Goal: Browse casually

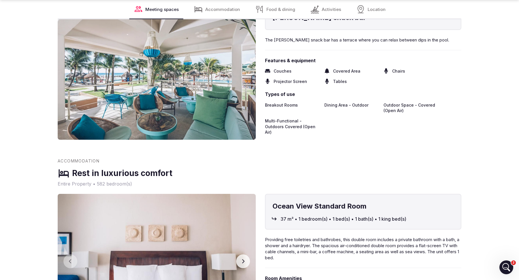
scroll to position [1595, 0]
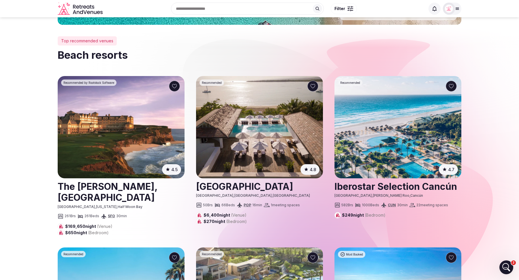
scroll to position [77, 0]
